Goal: Task Accomplishment & Management: Use online tool/utility

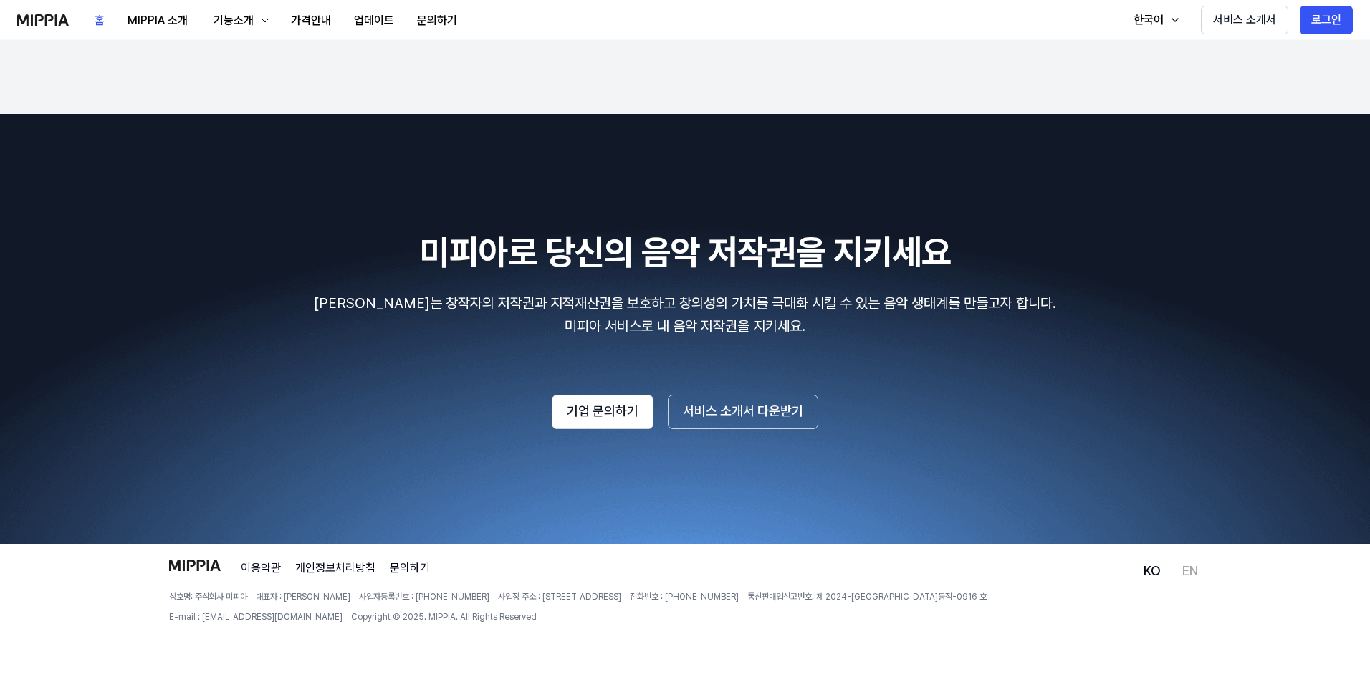
scroll to position [2397, 0]
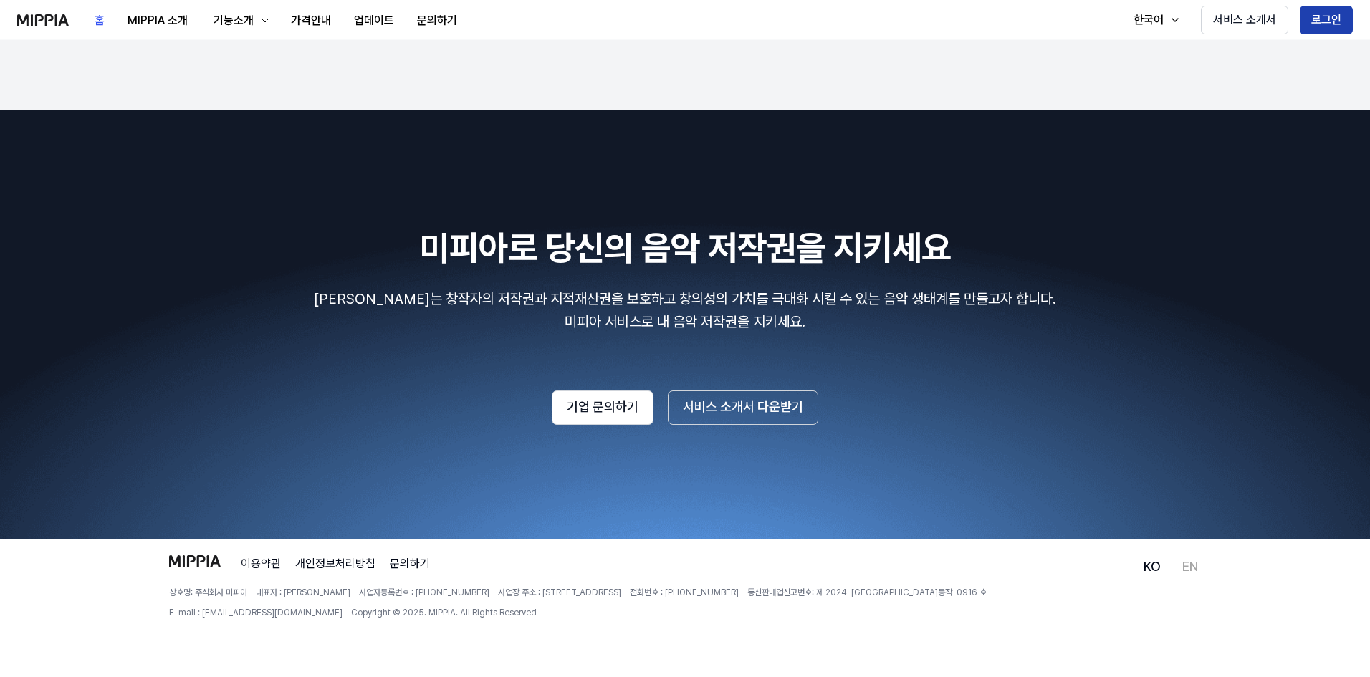
click at [1317, 25] on button "로그인" at bounding box center [1326, 20] width 53 height 29
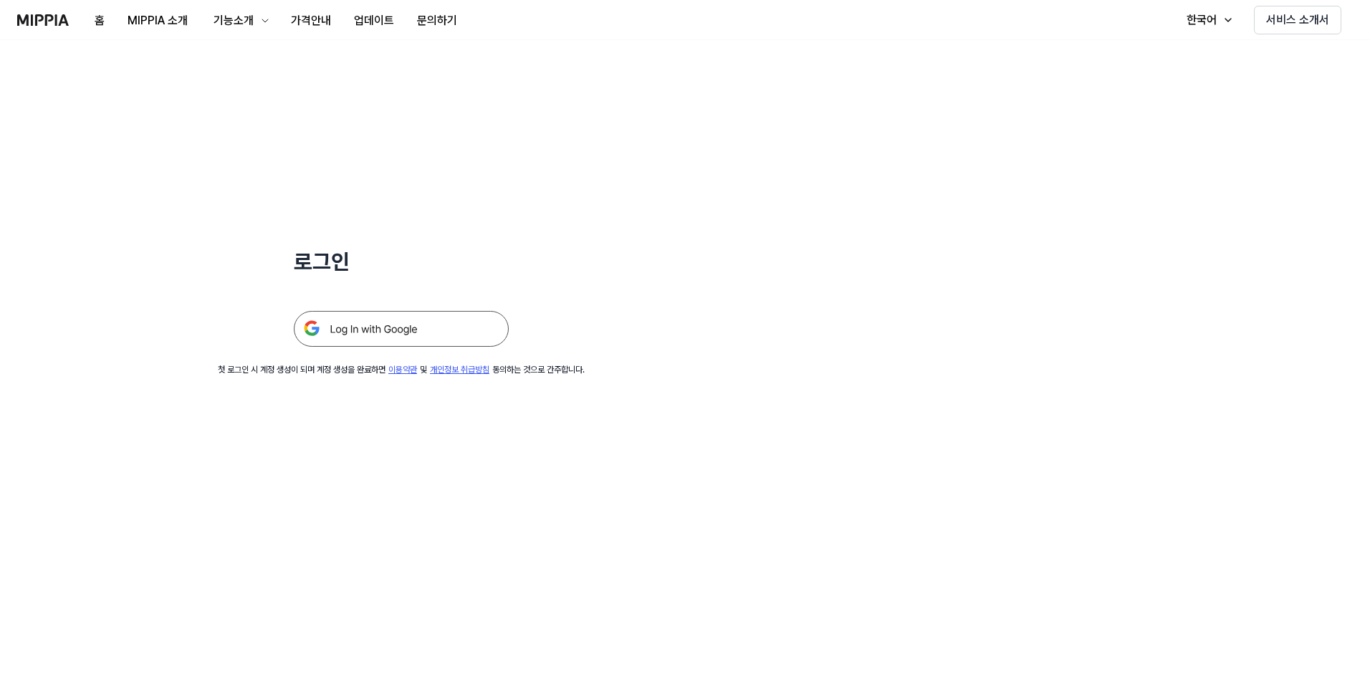
click at [382, 323] on img at bounding box center [401, 329] width 215 height 36
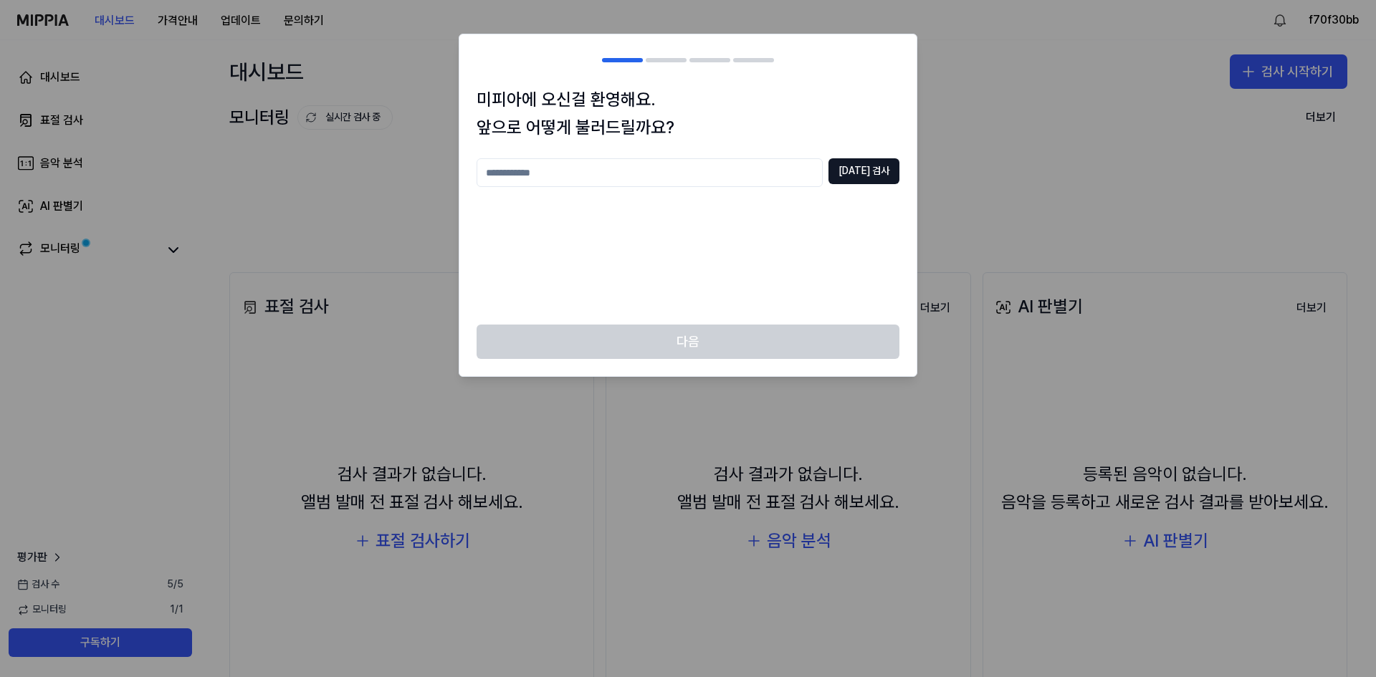
click at [622, 166] on input "text" at bounding box center [650, 172] width 346 height 29
type input "*"
type input "*****"
click at [884, 170] on button "[DATE] 검사" at bounding box center [863, 171] width 71 height 26
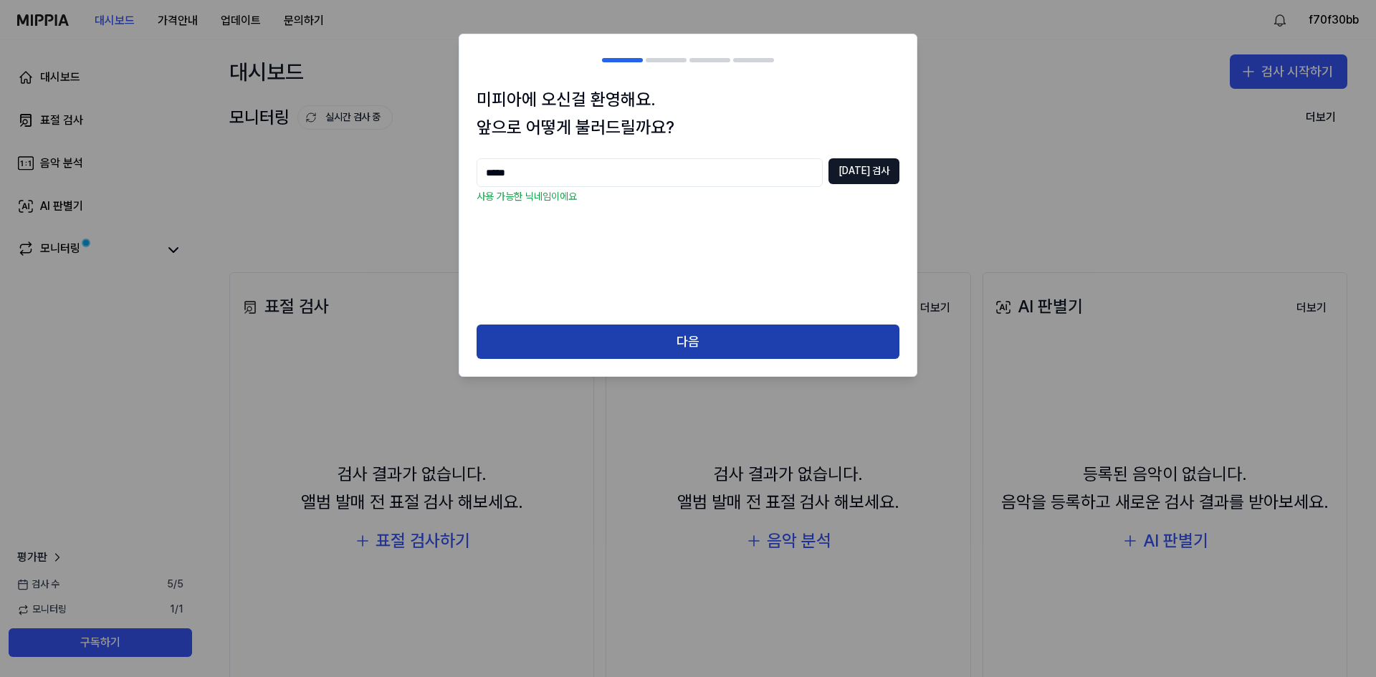
click at [713, 335] on button "다음" at bounding box center [688, 342] width 423 height 34
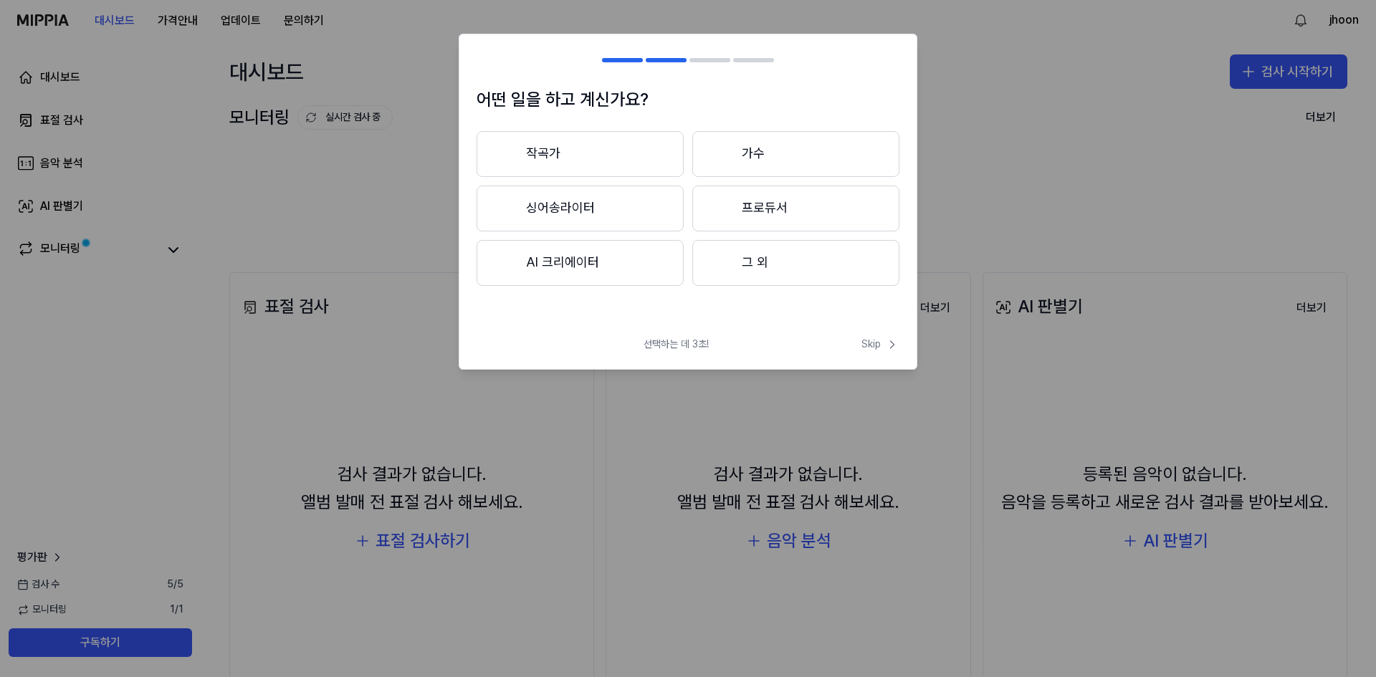
click at [779, 269] on button "그 외" at bounding box center [795, 263] width 207 height 46
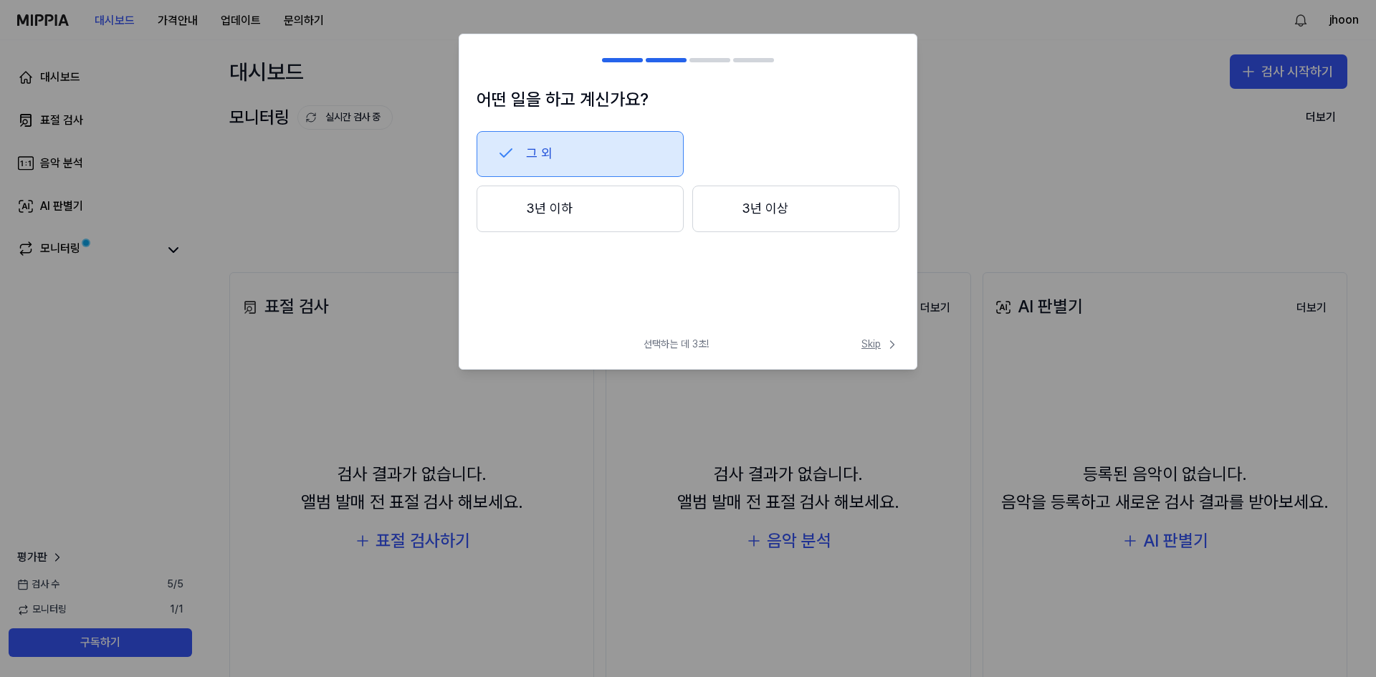
click at [874, 342] on span "Skip" at bounding box center [880, 345] width 38 height 14
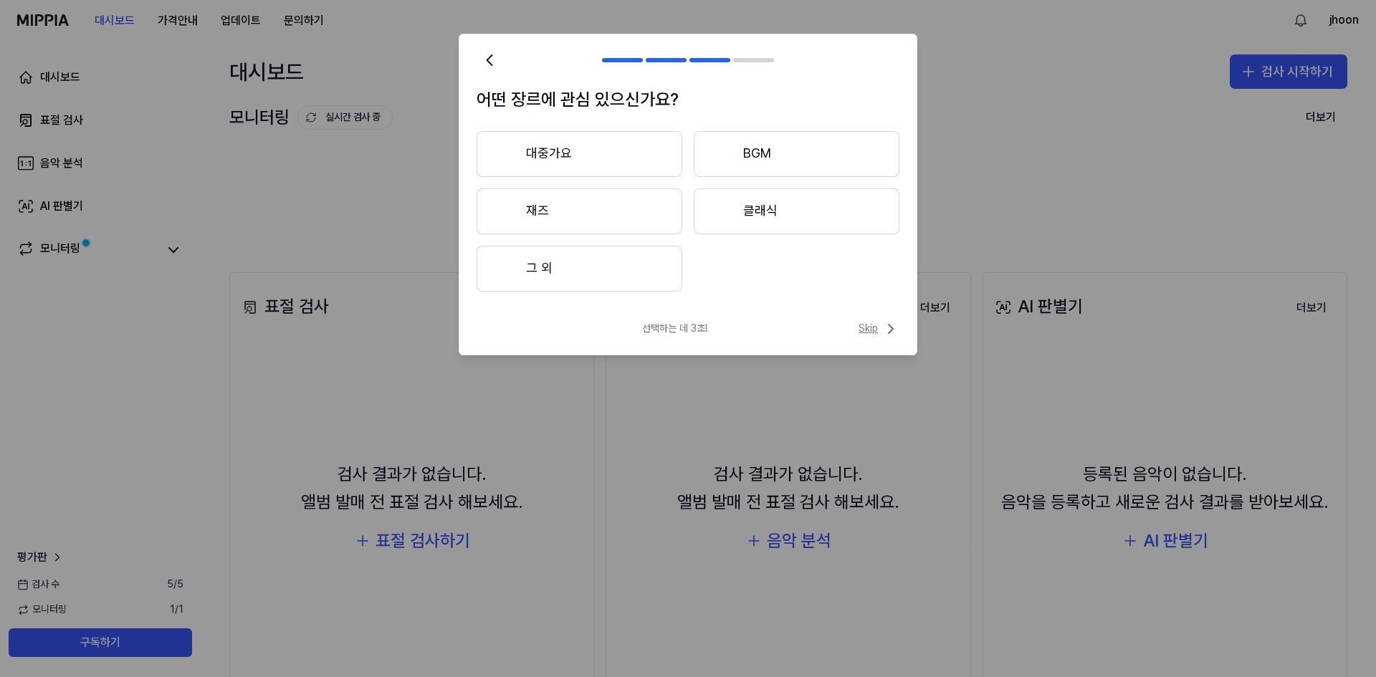
click at [874, 327] on span "Skip" at bounding box center [879, 328] width 41 height 17
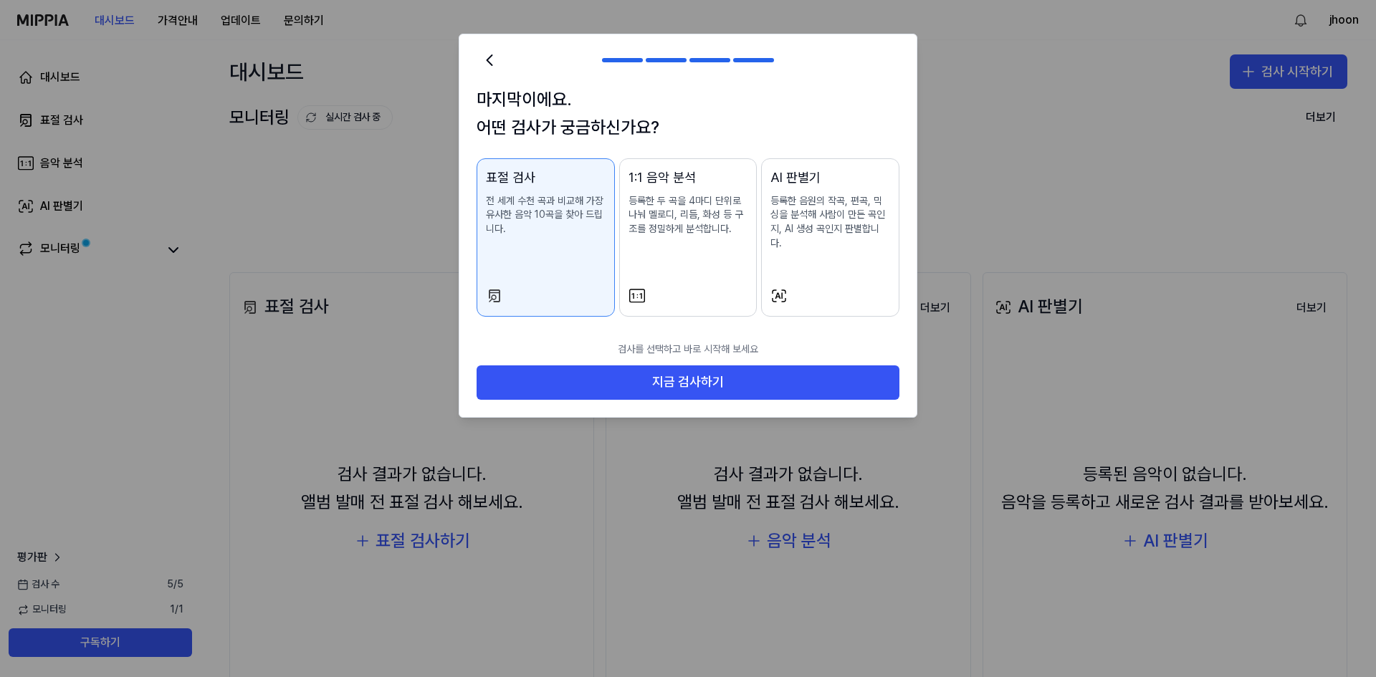
click at [854, 206] on p "등록한 음원의 작곡, 편곡, 믹싱을 분석해 사람이 만든 곡인지, AI 생성 곡인지 판별합니다." at bounding box center [830, 222] width 120 height 56
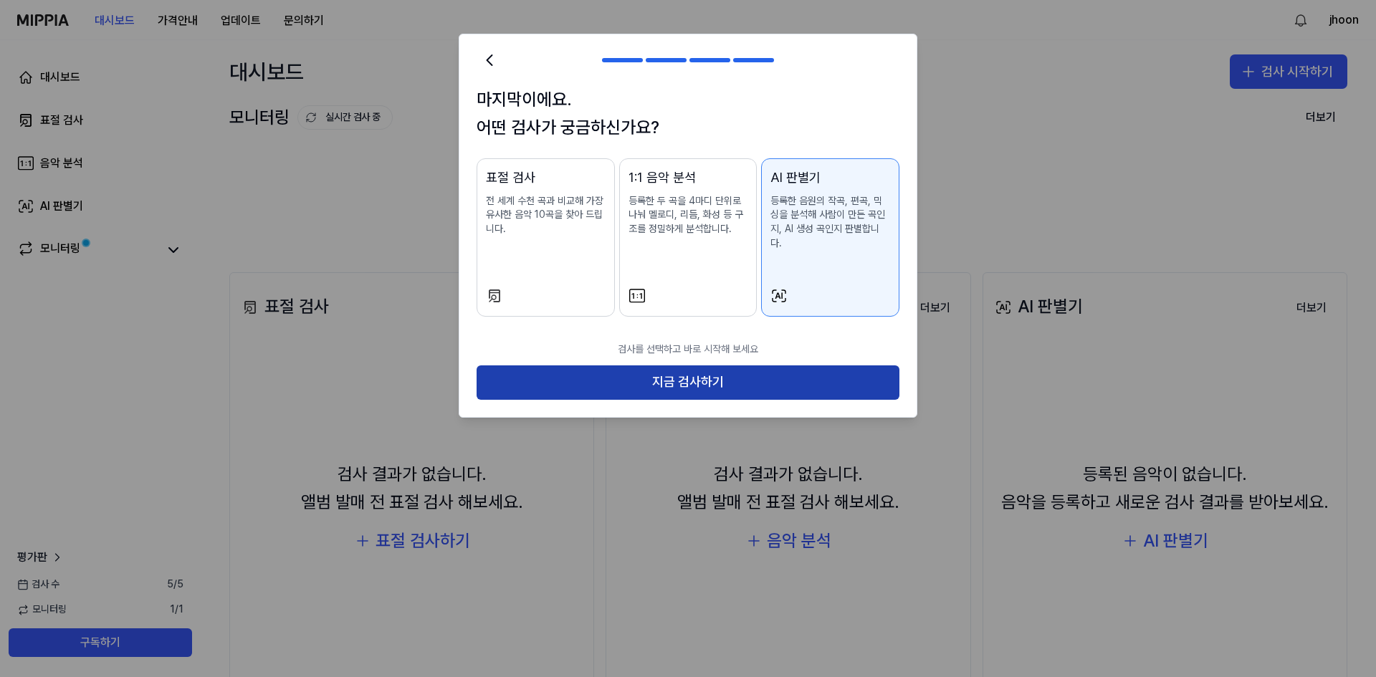
click at [674, 366] on button "지금 검사하기" at bounding box center [688, 383] width 423 height 34
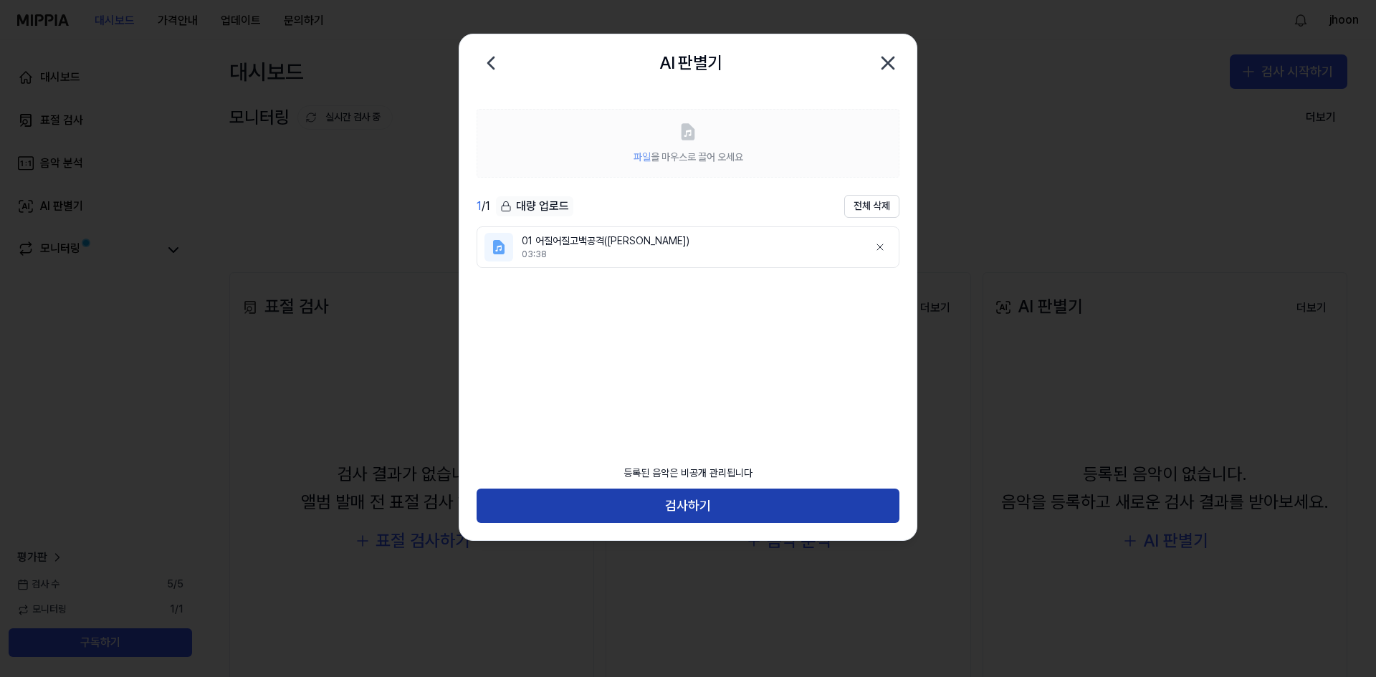
click at [717, 508] on button "검사하기" at bounding box center [688, 506] width 423 height 34
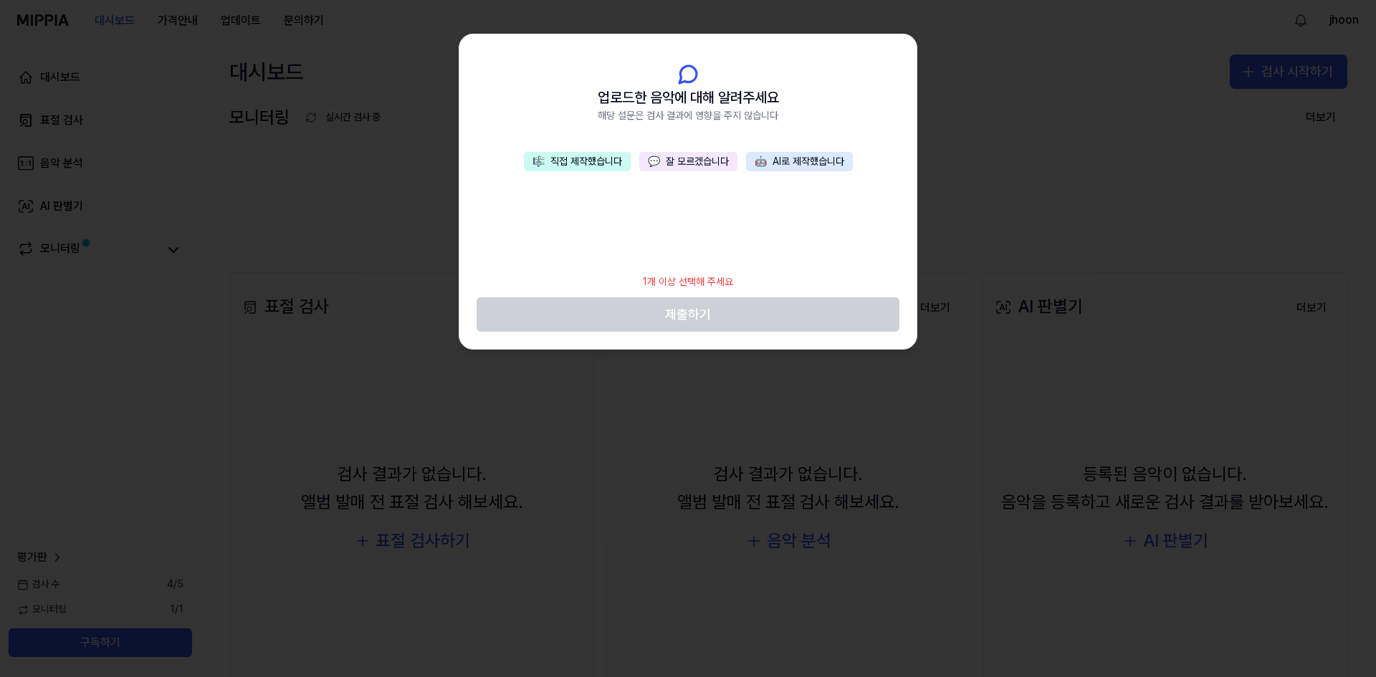
click at [664, 167] on button "💬 잘 모르겠습니다" at bounding box center [688, 162] width 98 height 20
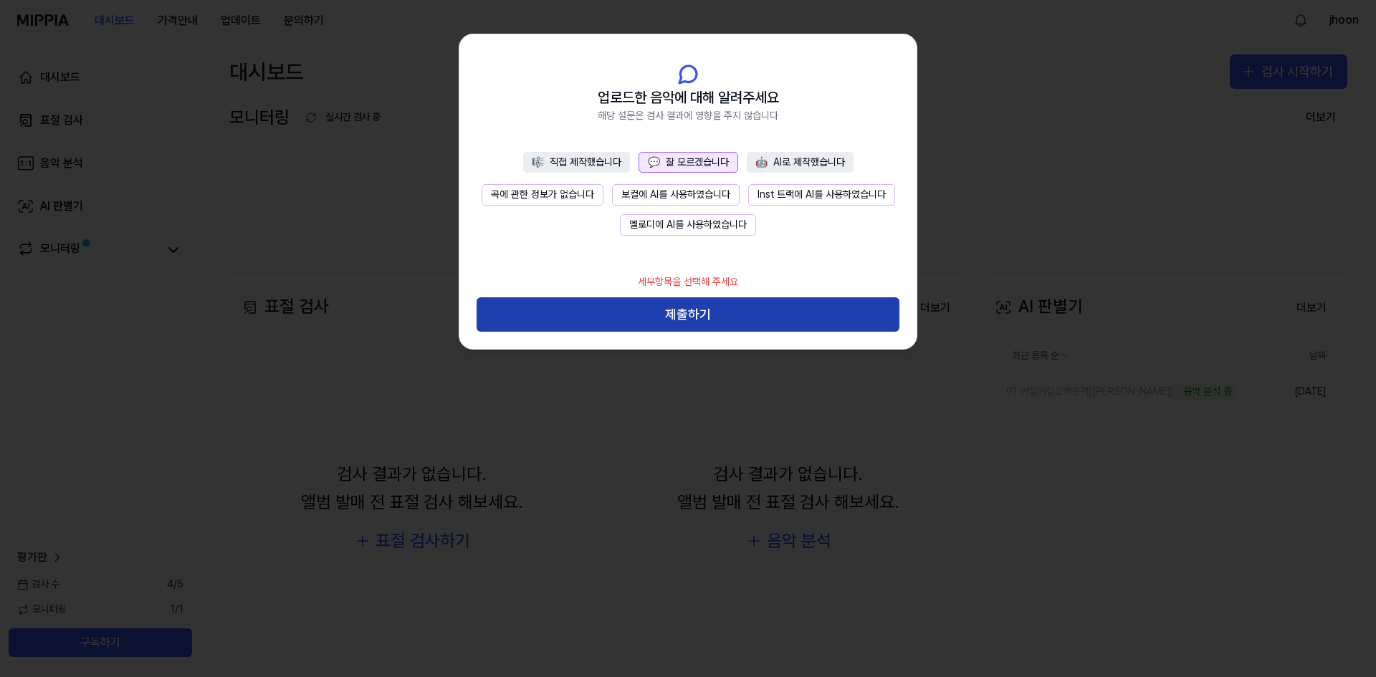
click at [664, 312] on button "제출하기" at bounding box center [688, 314] width 423 height 34
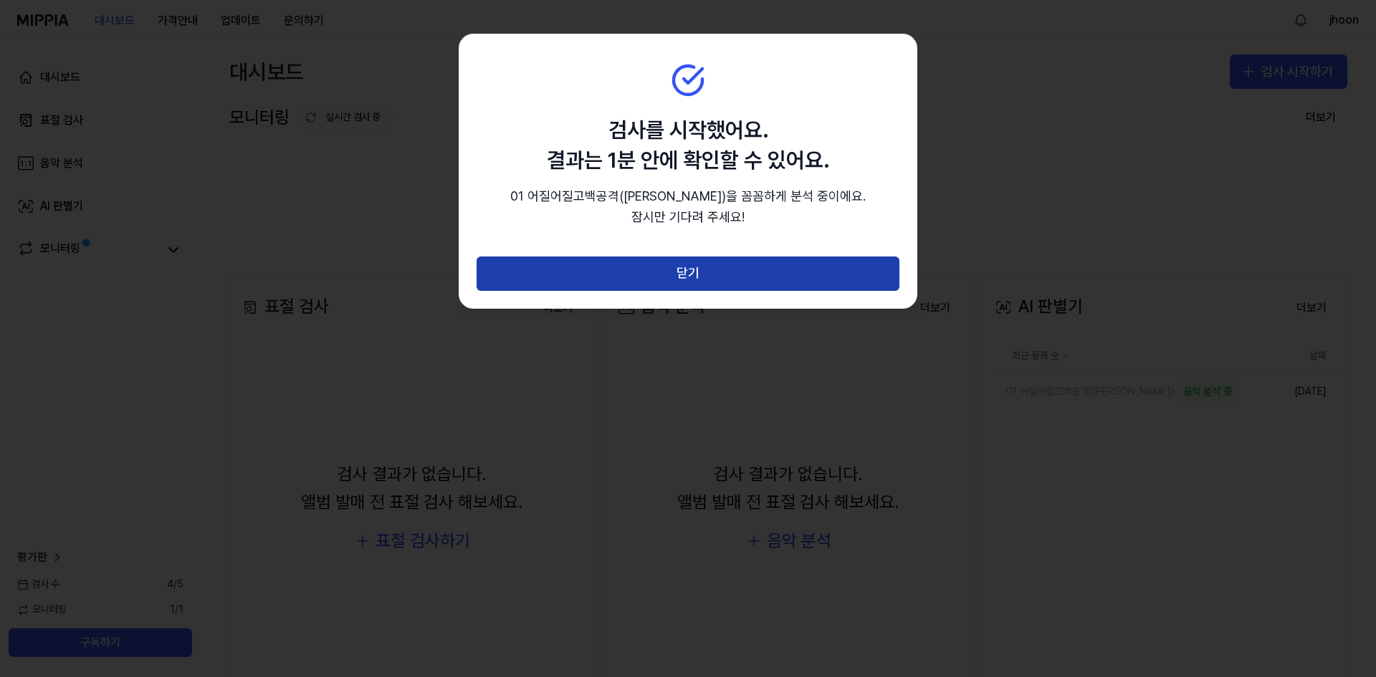
click at [692, 277] on button "닫기" at bounding box center [688, 274] width 423 height 34
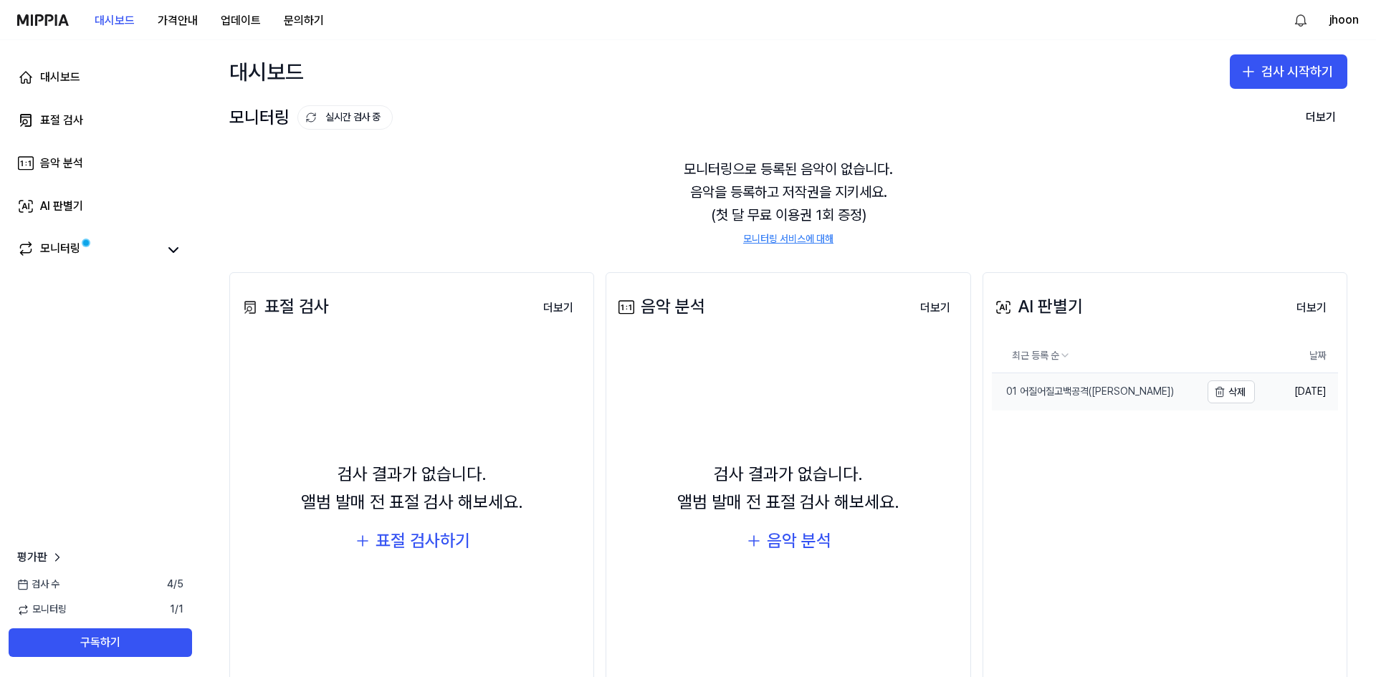
click at [1091, 389] on div "01 어질어질고백공격([PERSON_NAME])" at bounding box center [1083, 392] width 182 height 14
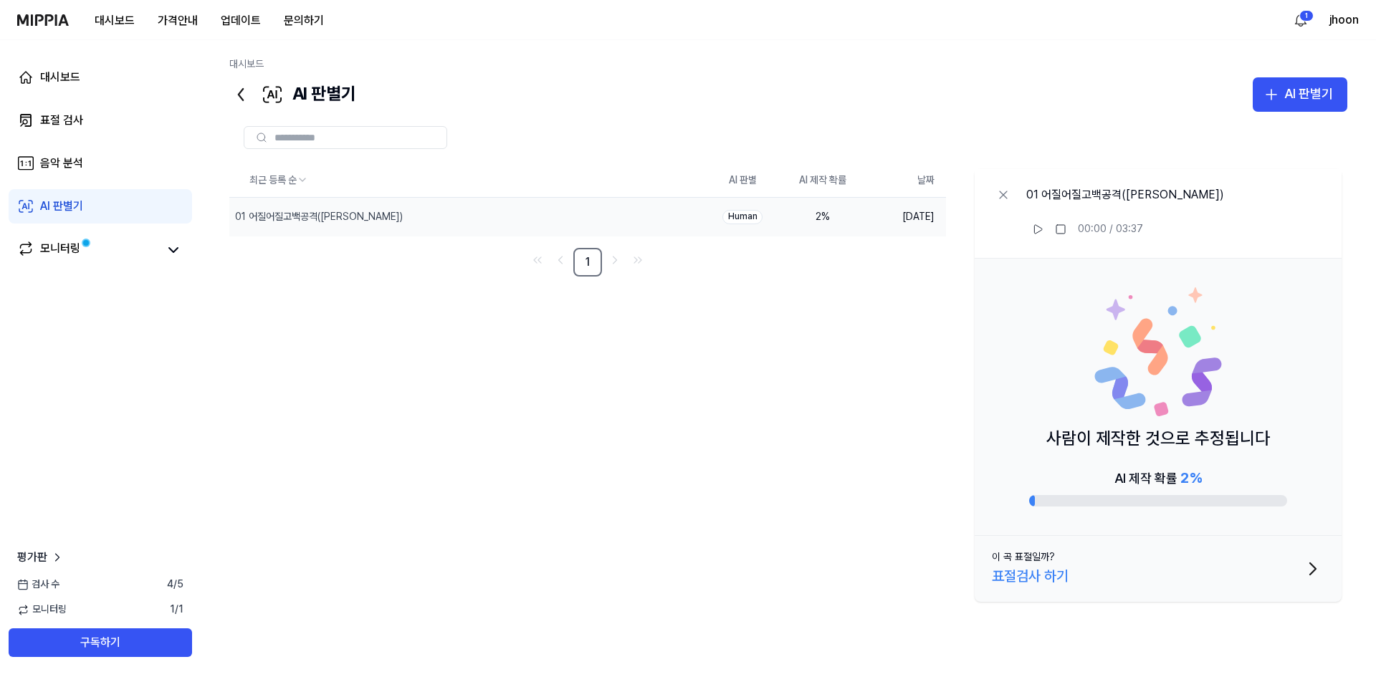
drag, startPoint x: 1053, startPoint y: 443, endPoint x: 1107, endPoint y: 455, distance: 55.1
click at [1107, 455] on div "사람이 제작한 것으로 추정됩니다 AI 제작 확률 2 %" at bounding box center [1158, 397] width 367 height 277
click at [176, 247] on icon at bounding box center [173, 250] width 17 height 17
click at [310, 445] on div "최근 등록 순 AI 판별 AI 제작 확률 날짜 01 어질어질고백공격(김한나) 삭제 Human 2 % [DATE] 1 01 어질어질고백공격([P…" at bounding box center [788, 385] width 1118 height 444
